Goal: Task Accomplishment & Management: Manage account settings

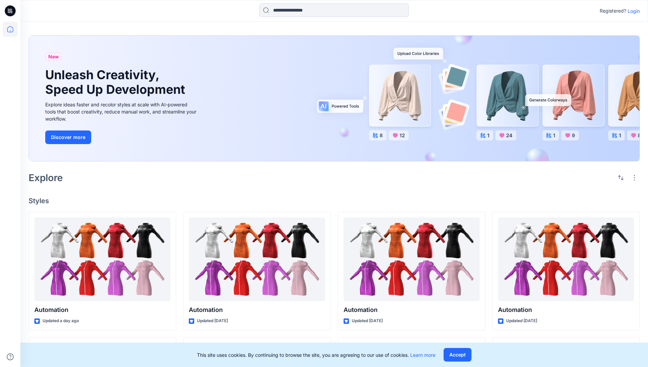
click at [632, 11] on p "Login" at bounding box center [634, 10] width 12 height 7
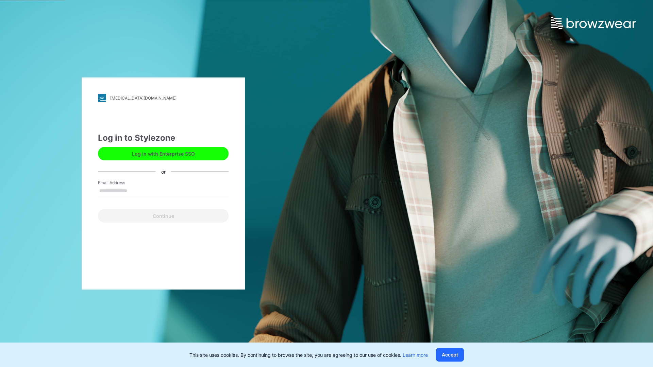
click at [134, 190] on input "Email Address" at bounding box center [163, 191] width 131 height 10
type input "**********"
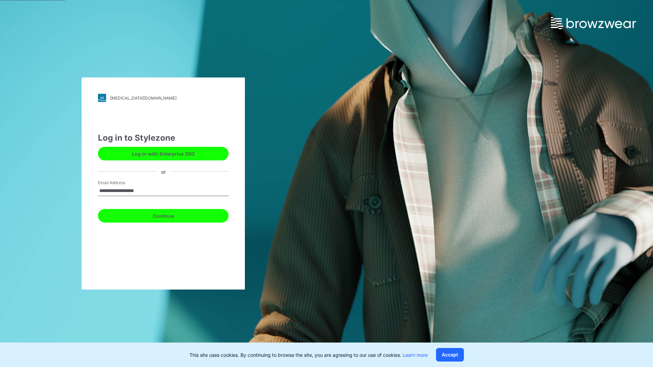
click at [171, 215] on button "Continue" at bounding box center [163, 216] width 131 height 14
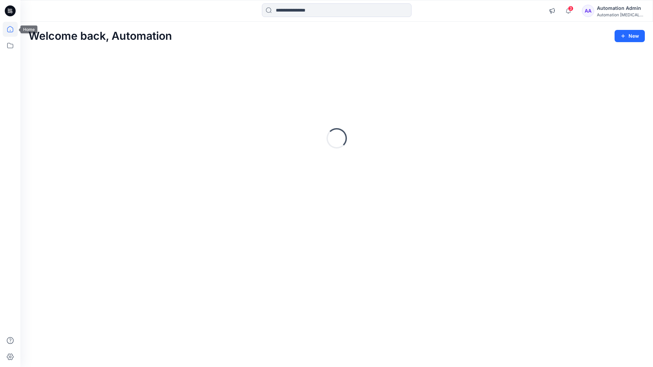
click at [13, 29] on icon at bounding box center [10, 29] width 6 height 6
click at [12, 46] on icon at bounding box center [10, 45] width 15 height 15
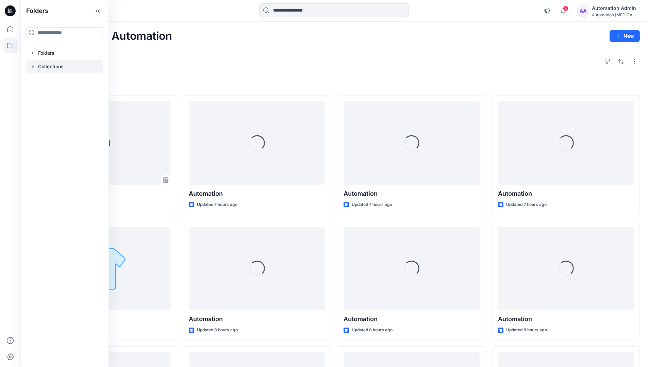
click at [50, 67] on p "Collections" at bounding box center [51, 67] width 26 height 8
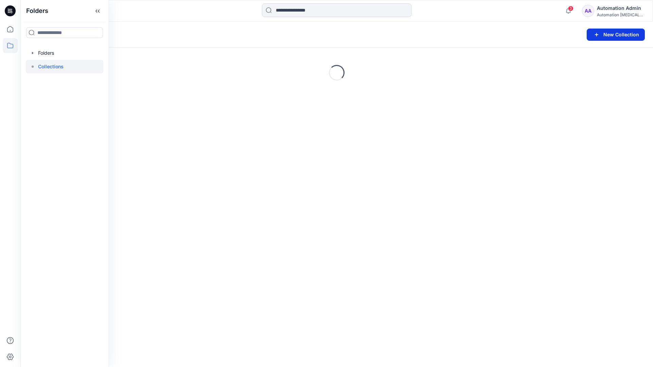
click at [615, 36] on button "New Collection" at bounding box center [616, 35] width 58 height 12
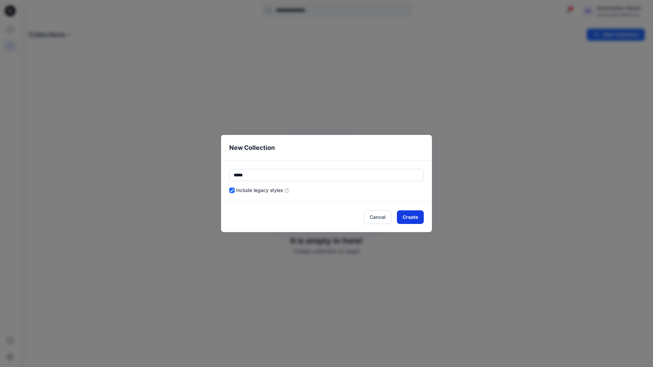
type input "*****"
click at [407, 218] on button "Create" at bounding box center [410, 218] width 27 height 14
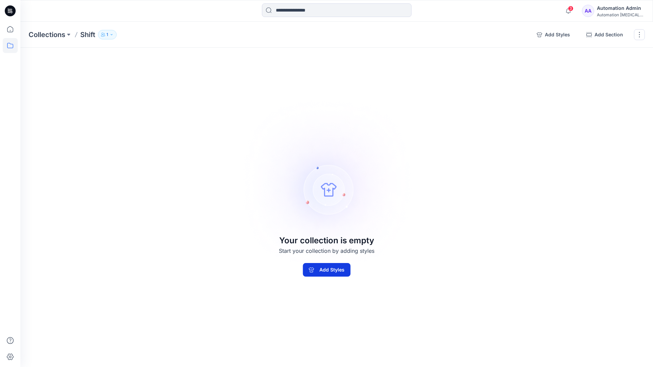
click at [343, 267] on button "Add Styles" at bounding box center [327, 270] width 48 height 14
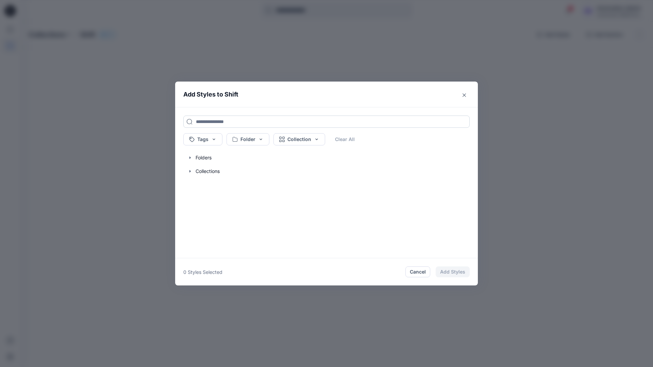
click at [205, 121] on input at bounding box center [326, 122] width 286 height 12
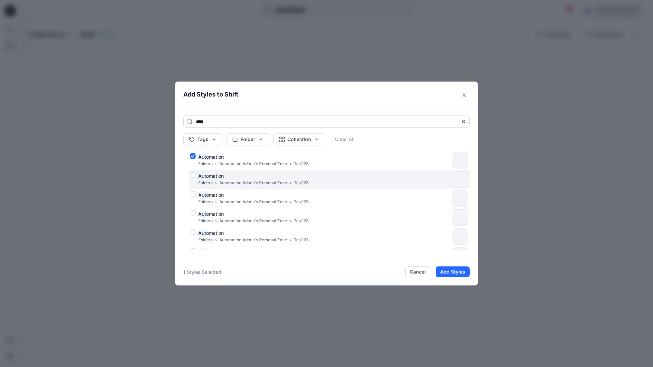
type input "****"
click at [193, 174] on div "Auto mation Folders Automation Admin's Personal Zone Test123" at bounding box center [319, 179] width 259 height 14
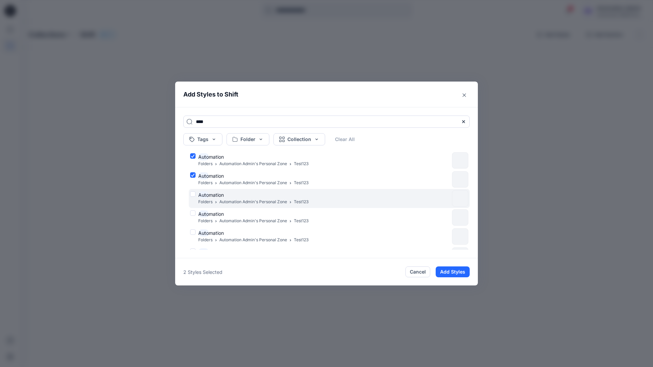
click at [193, 193] on div "Auto mation Folders Automation Admin's Personal Zone Test123" at bounding box center [319, 199] width 259 height 14
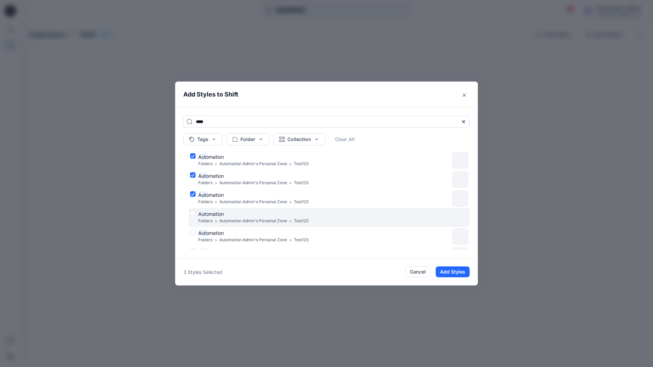
click at [194, 213] on div "Auto mation Folders Automation Admin's Personal Zone Test123" at bounding box center [319, 218] width 259 height 14
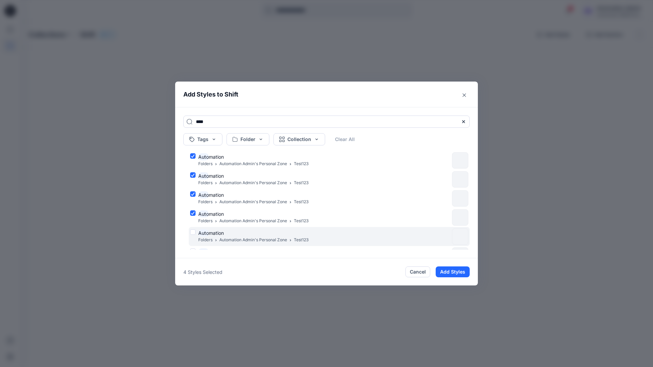
click at [192, 233] on div "Auto mation Folders Automation Admin's Personal Zone Test123" at bounding box center [319, 237] width 259 height 14
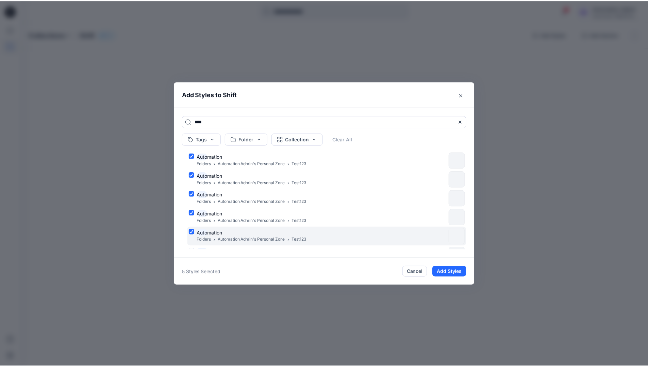
scroll to position [55, 0]
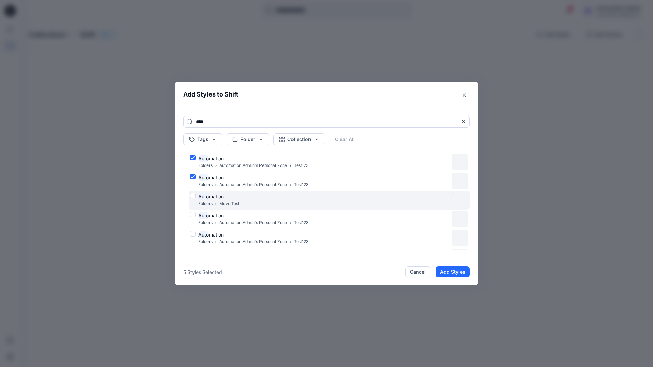
click at [193, 196] on div "Auto mation Folders Move Test" at bounding box center [319, 200] width 259 height 14
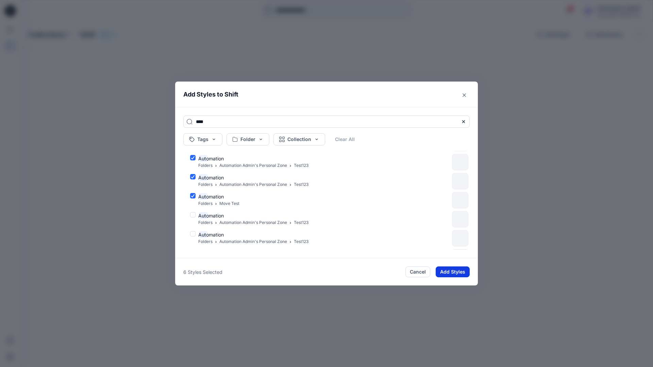
click at [447, 269] on button "Add Styles" at bounding box center [453, 272] width 34 height 11
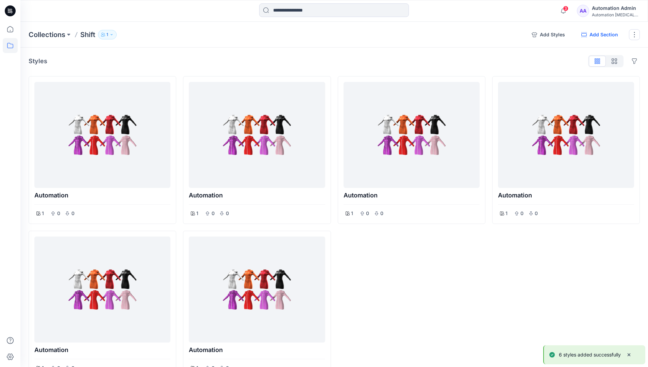
click at [599, 35] on button "Add Section" at bounding box center [600, 34] width 48 height 11
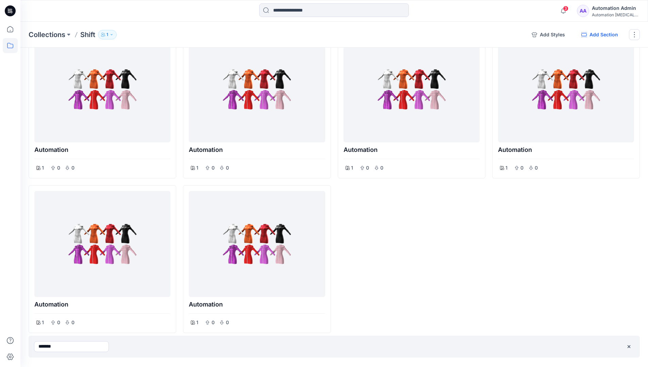
type input "*******"
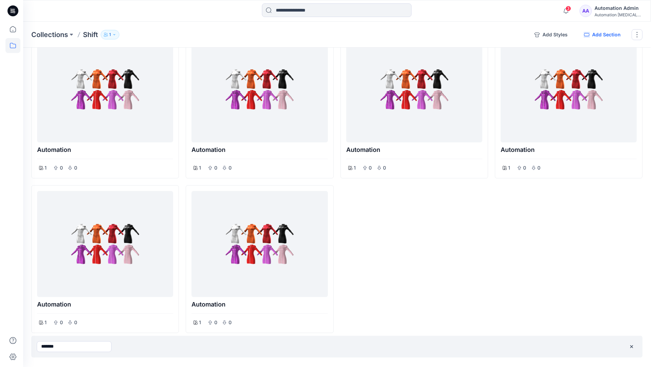
scroll to position [0, 0]
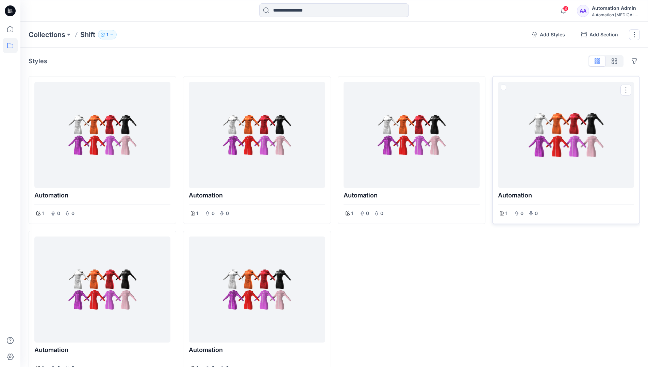
click at [504, 87] on span at bounding box center [503, 87] width 5 height 5
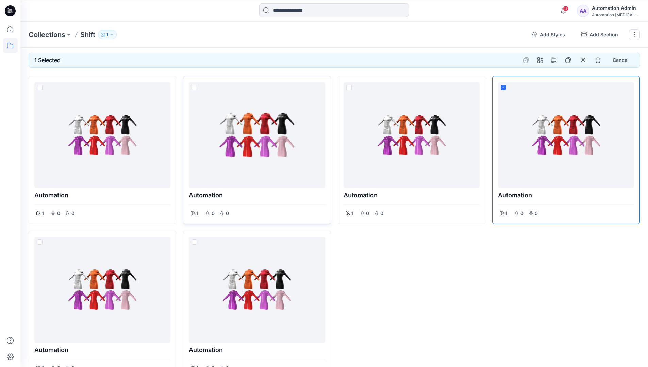
click at [195, 88] on span at bounding box center [194, 87] width 5 height 5
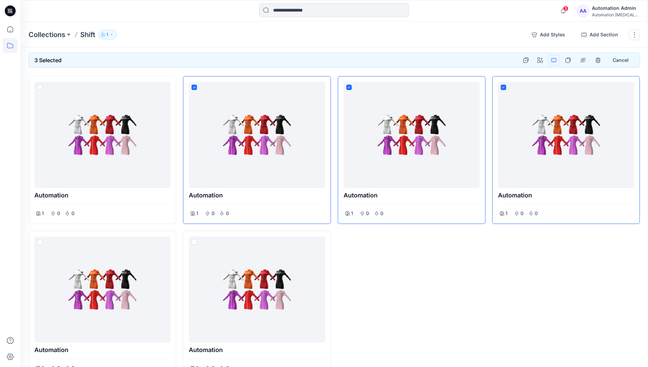
click at [554, 60] on button "Options" at bounding box center [553, 60] width 11 height 11
click at [507, 77] on button "Section" at bounding box center [520, 76] width 73 height 13
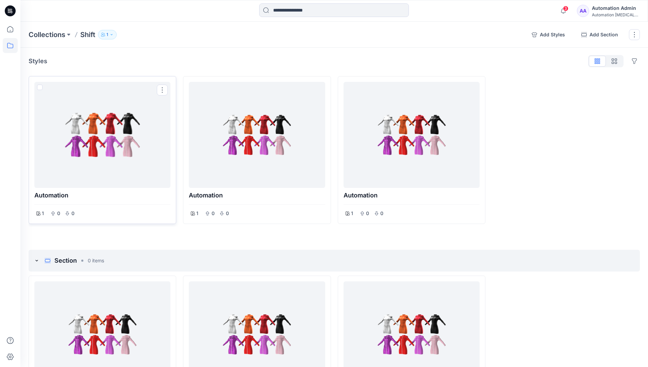
click at [40, 89] on span at bounding box center [39, 87] width 5 height 5
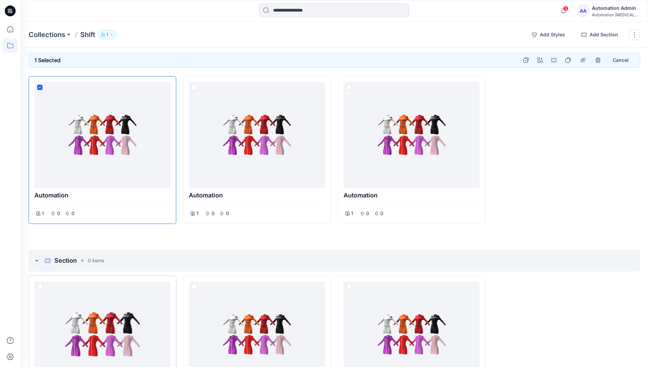
click at [39, 286] on span at bounding box center [39, 286] width 5 height 5
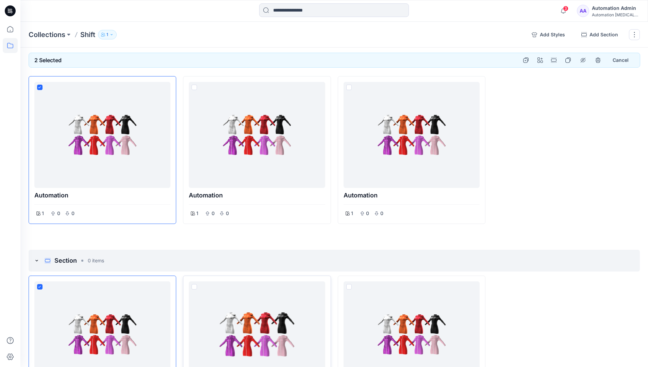
click at [195, 287] on span at bounding box center [194, 286] width 5 height 5
click at [49, 34] on p "Collections" at bounding box center [47, 35] width 37 height 10
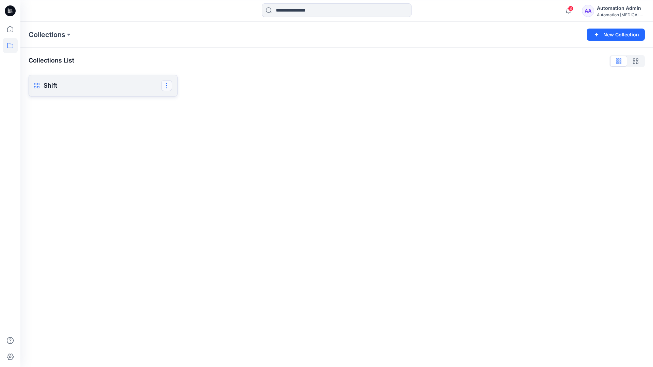
click at [167, 85] on button "button" at bounding box center [166, 85] width 11 height 11
click at [121, 134] on button "Delete Collection" at bounding box center [133, 133] width 73 height 13
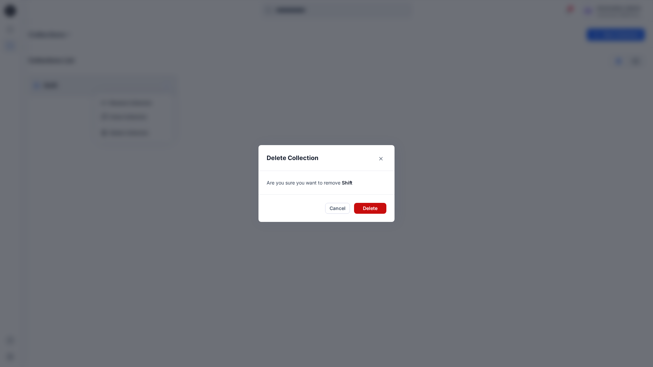
click at [368, 205] on button "Delete" at bounding box center [370, 208] width 32 height 11
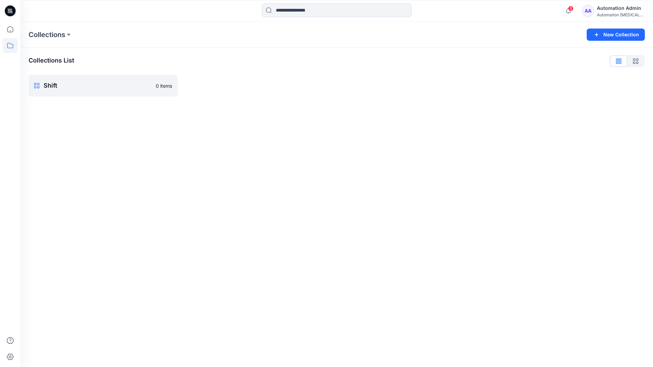
click at [607, 8] on div "Automation Admin" at bounding box center [621, 8] width 48 height 8
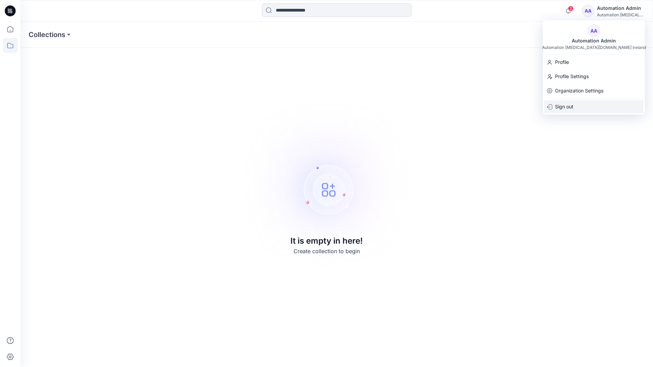
click at [578, 105] on div "Sign out" at bounding box center [593, 106] width 99 height 13
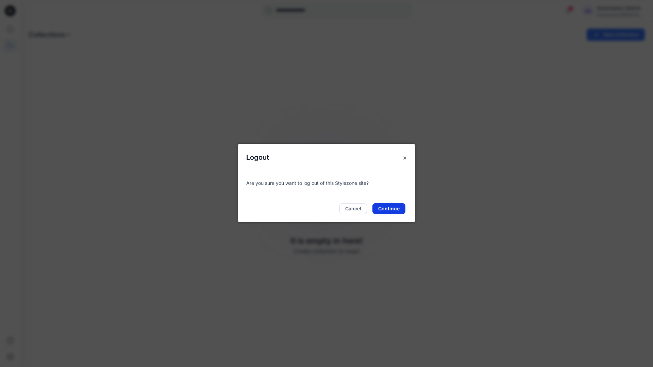
click at [389, 210] on button "Continue" at bounding box center [388, 208] width 33 height 11
